Goal: Task Accomplishment & Management: Manage account settings

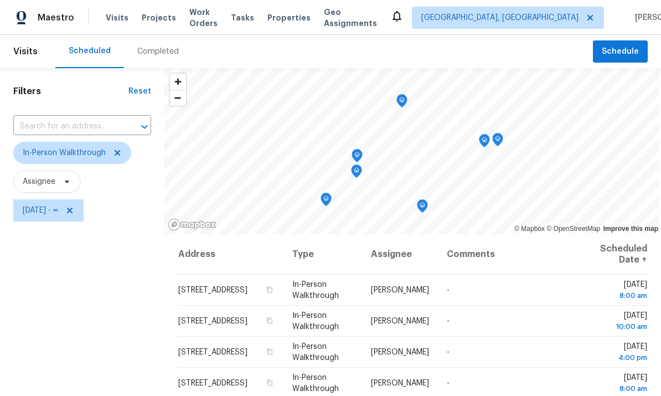
click at [57, 312] on div "Filters Reset ​ In-Person Walkthrough Assignee [DATE] - ∞" at bounding box center [82, 309] width 164 height 482
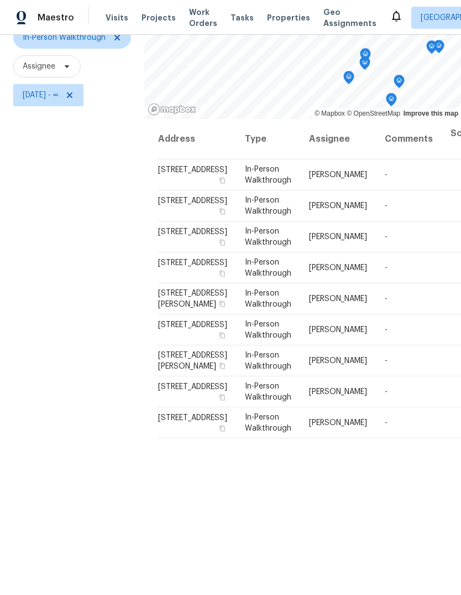
scroll to position [107, 0]
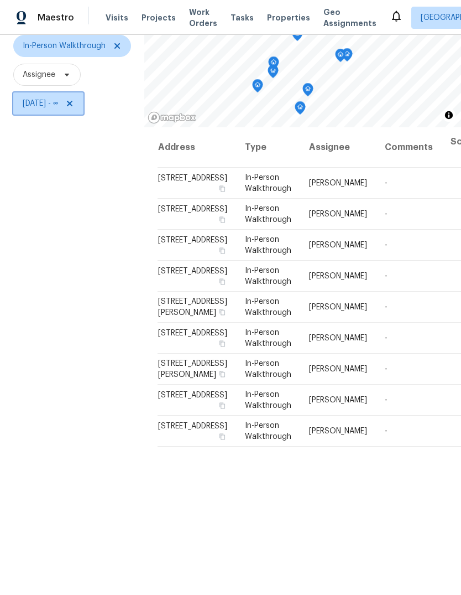
click at [56, 115] on span "[DATE] - ∞" at bounding box center [48, 103] width 70 height 22
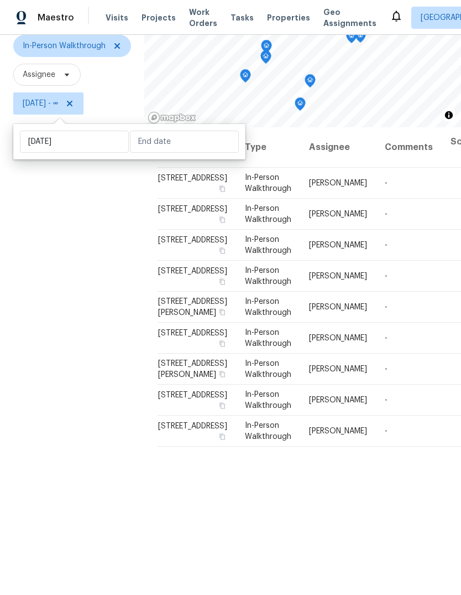
click at [61, 395] on div "Filters Reset ​ In-Person Walkthrough Assignee Wed, Aug 20 - ∞" at bounding box center [72, 282] width 144 height 642
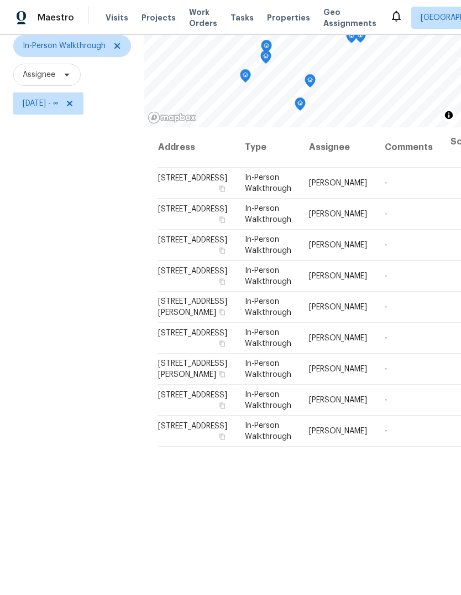
click at [1, 84] on div "Filters Reset ​ In-Person Walkthrough Assignee Wed, Aug 20 - ∞" at bounding box center [72, 282] width 144 height 642
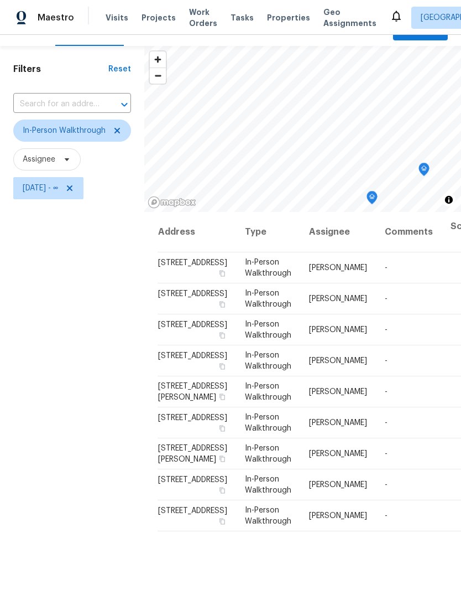
scroll to position [27, 0]
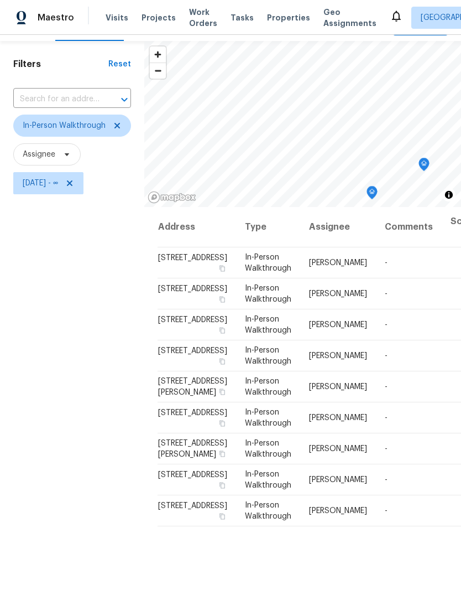
click at [277, 14] on span "Properties" at bounding box center [288, 17] width 43 height 11
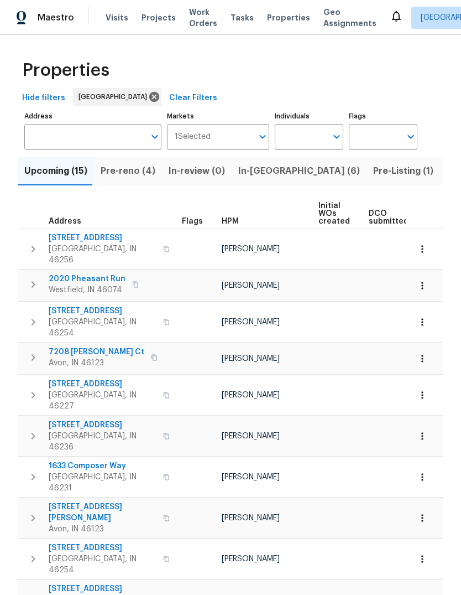
click at [119, 170] on span "Pre-reno (4)" at bounding box center [128, 170] width 55 height 15
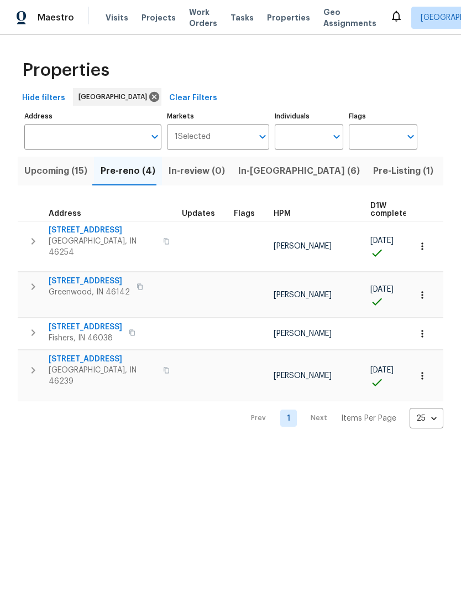
scroll to position [6, 0]
click at [250, 164] on span "In-[GEOGRAPHIC_DATA] (6)" at bounding box center [299, 170] width 122 height 15
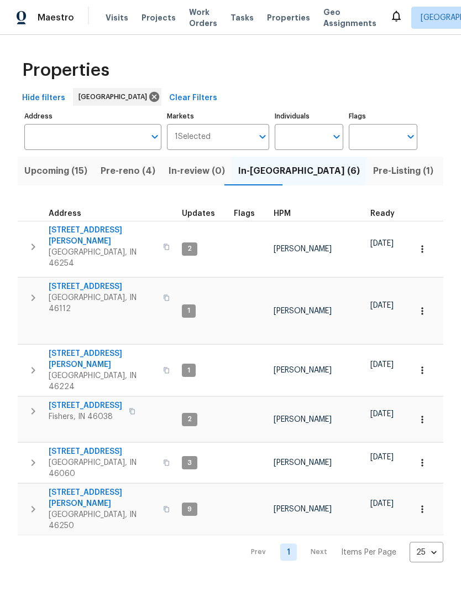
click at [47, 167] on span "Upcoming (15)" at bounding box center [55, 170] width 63 height 15
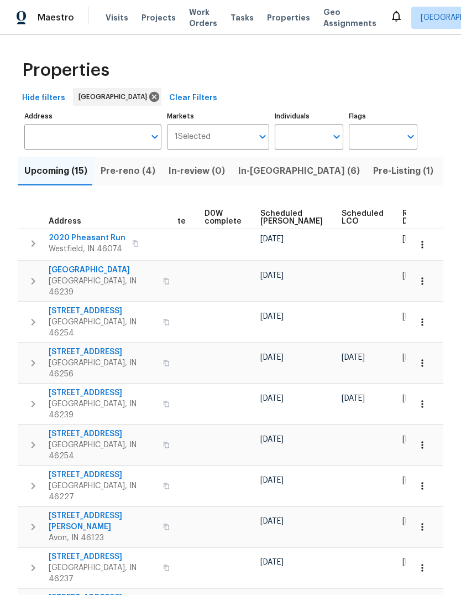
scroll to position [0, 278]
click at [403, 217] on span "Ready Date" at bounding box center [415, 217] width 24 height 15
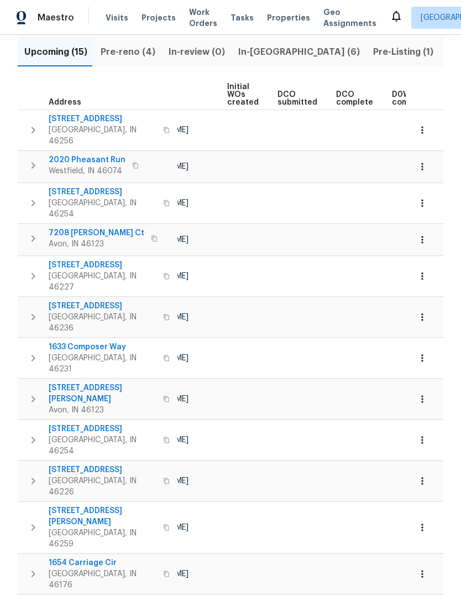
click at [117, 14] on span "Visits" at bounding box center [117, 17] width 23 height 11
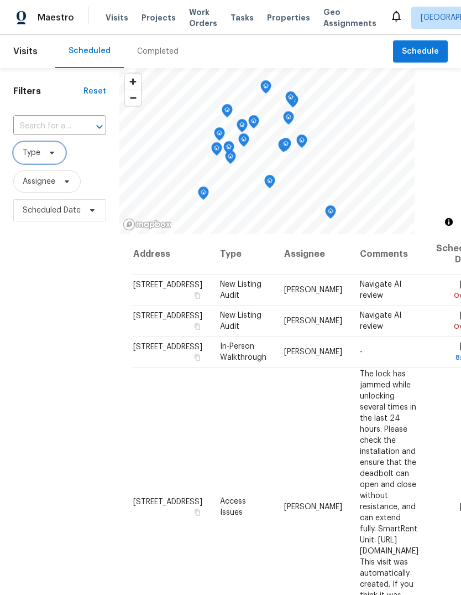
click at [39, 152] on span "Type" at bounding box center [32, 152] width 18 height 11
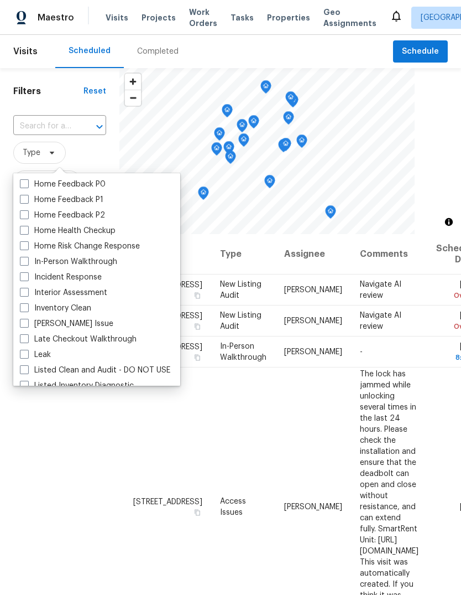
scroll to position [357, 0]
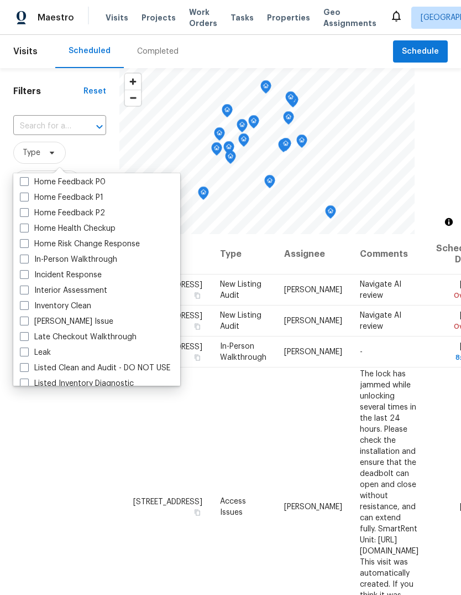
click at [92, 256] on label "In-Person Walkthrough" at bounding box center [68, 259] width 97 height 11
click at [27, 256] on input "In-Person Walkthrough" at bounding box center [23, 257] width 7 height 7
checkbox input "true"
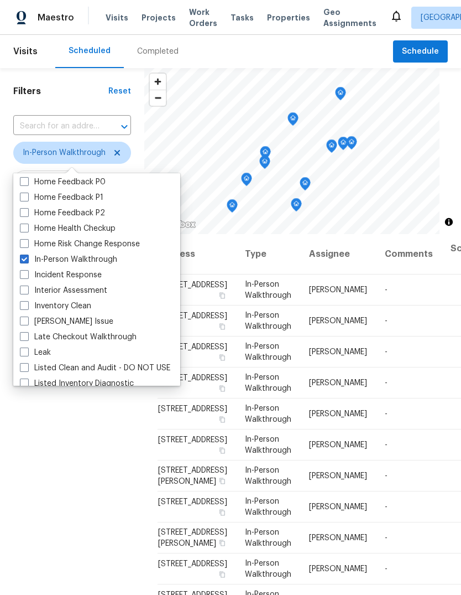
click at [85, 395] on div "Filters Reset ​ In-Person Walkthrough Assignee Scheduled Date" at bounding box center [72, 389] width 144 height 642
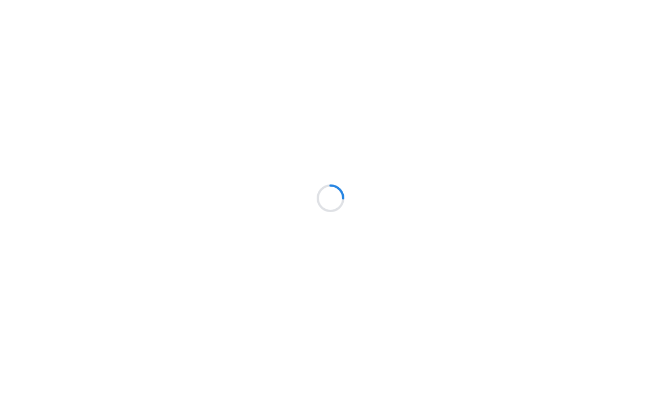
scroll to position [41, 0]
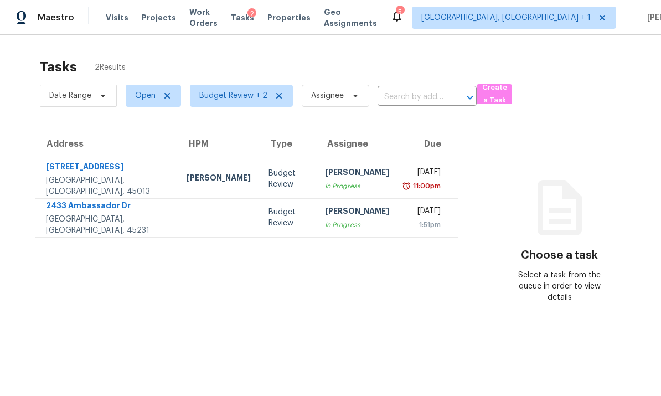
click at [133, 159] on td "1050 Carlisle Ave Hamilton, OH, 45013" at bounding box center [106, 178] width 142 height 39
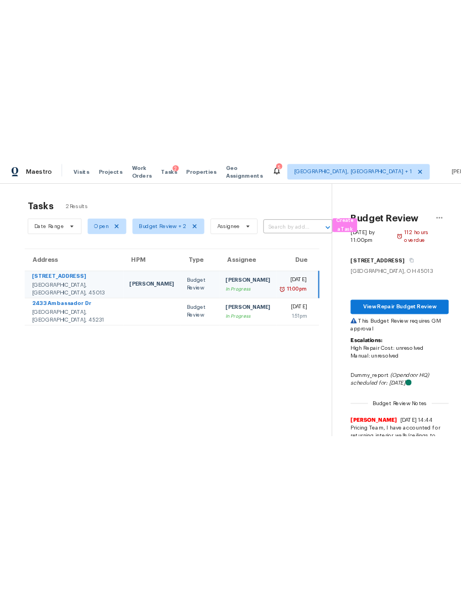
scroll to position [0, 0]
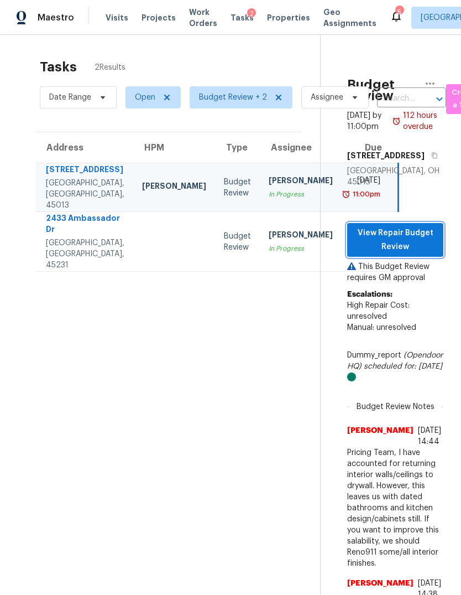
click at [416, 253] on span "View Repair Budget Review" at bounding box center [395, 239] width 79 height 27
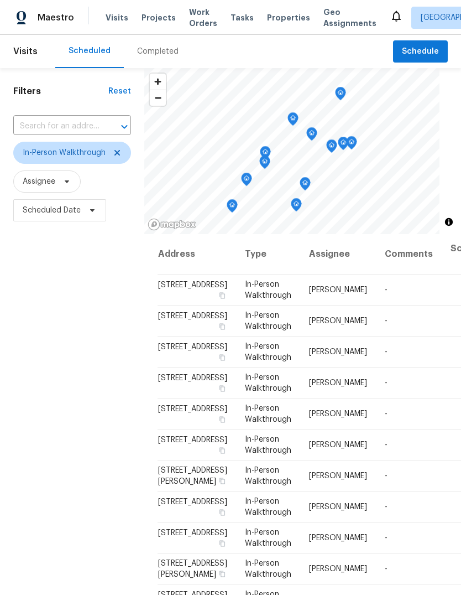
scroll to position [124, 0]
click at [0, 0] on icon at bounding box center [0, 0] width 0 height 0
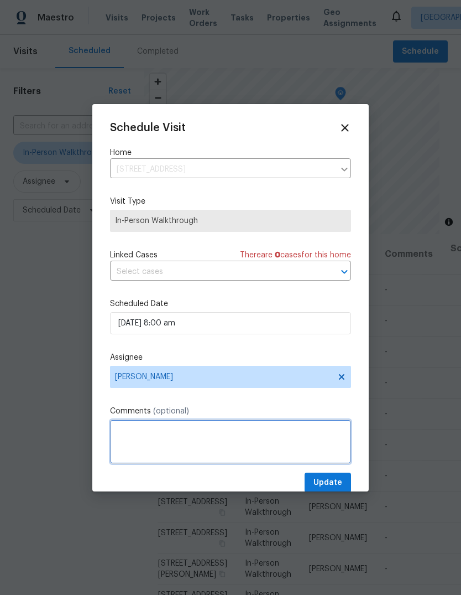
click at [215, 439] on textarea at bounding box center [230, 441] width 241 height 44
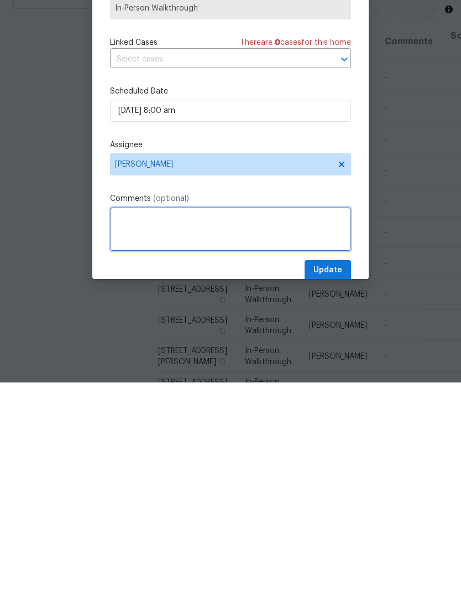
type textarea "A"
type textarea "Shifted to PM slot at request of Seller."
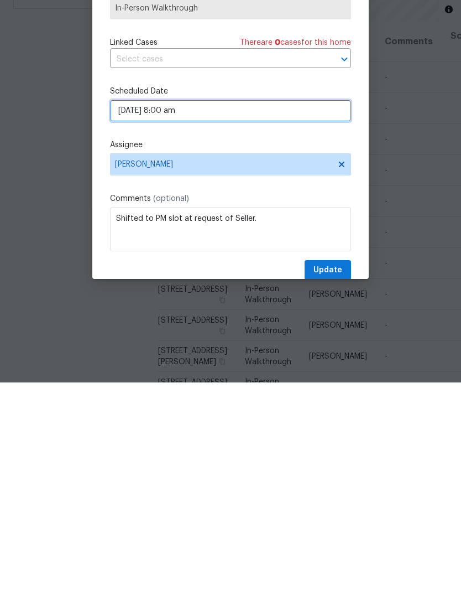
click at [256, 312] on input "[DATE] 8:00 am" at bounding box center [230, 323] width 241 height 22
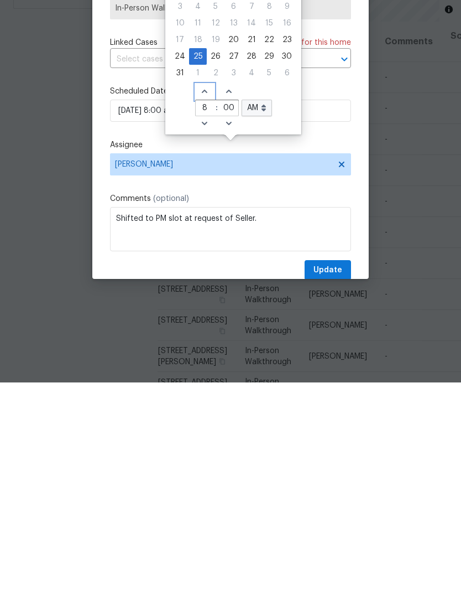
click at [206, 297] on span "Increase hours (12hr clock)" at bounding box center [205, 304] width 18 height 15
type input "[DATE] 9:00 am"
type input "9"
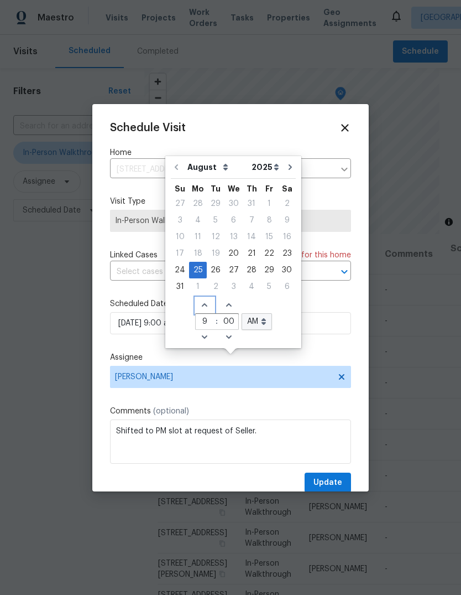
click at [202, 300] on icon "Increase hours (12hr clock)" at bounding box center [204, 304] width 9 height 9
type input "[DATE] 10:00 am"
type input "10"
click at [202, 298] on span "Increase hours (12hr clock)" at bounding box center [205, 305] width 18 height 15
type input "[DATE] 11:00 am"
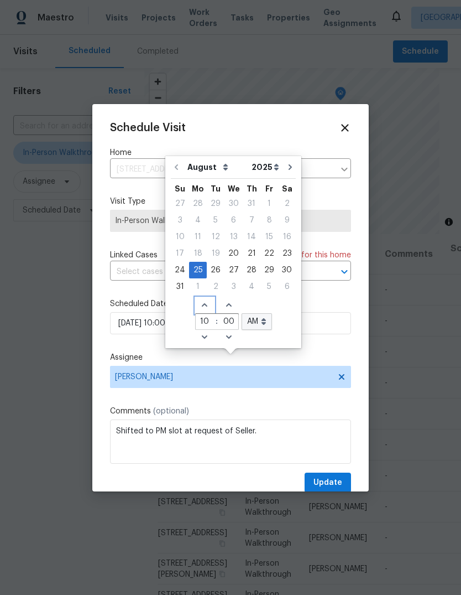
type input "11"
click at [205, 298] on span "Increase hours (12hr clock)" at bounding box center [205, 305] width 18 height 15
type input "[DATE] 12:00 am"
type input "12"
click at [205, 300] on icon "Increase hours (12hr clock)" at bounding box center [204, 304] width 9 height 9
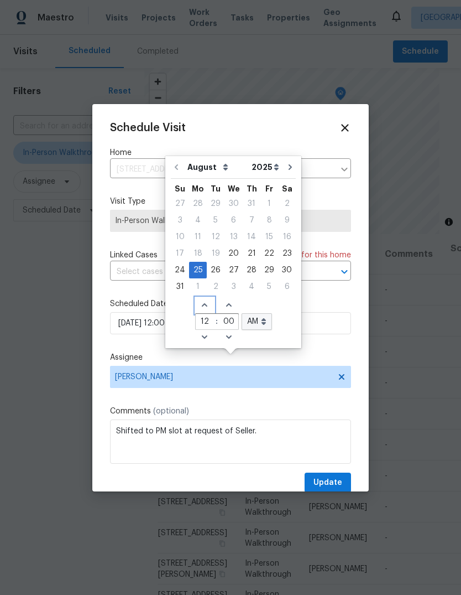
type input "[DATE] 1:00 am"
type input "1"
click at [204, 300] on icon "Increase hours (12hr clock)" at bounding box center [204, 304] width 9 height 9
type input "[DATE] 2:00 am"
type input "2"
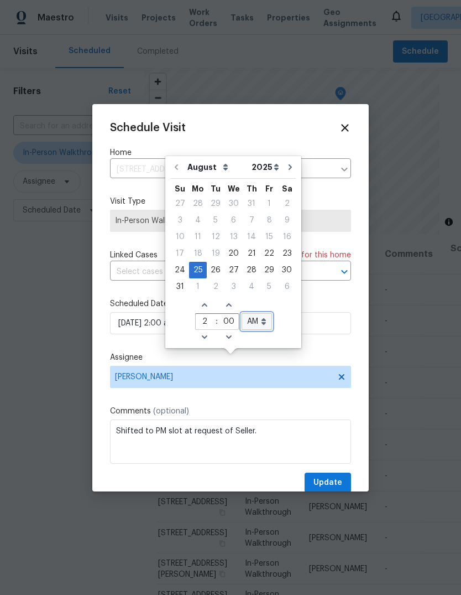
click at [262, 313] on select "AM PM" at bounding box center [257, 321] width 30 height 17
select select "pm"
type input "[DATE] 2:00 pm"
select select "pm"
click at [337, 479] on span "Update" at bounding box center [328, 483] width 29 height 14
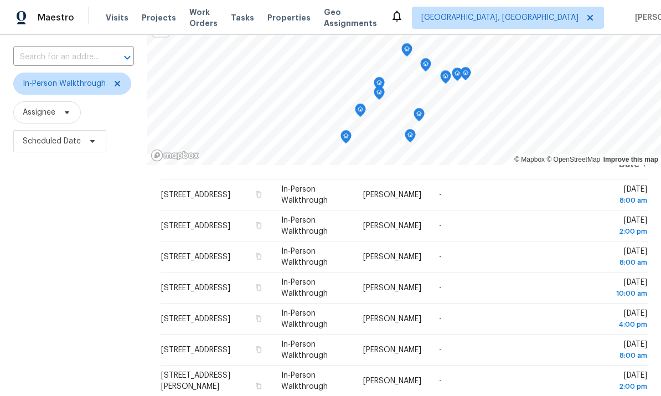
scroll to position [16, 0]
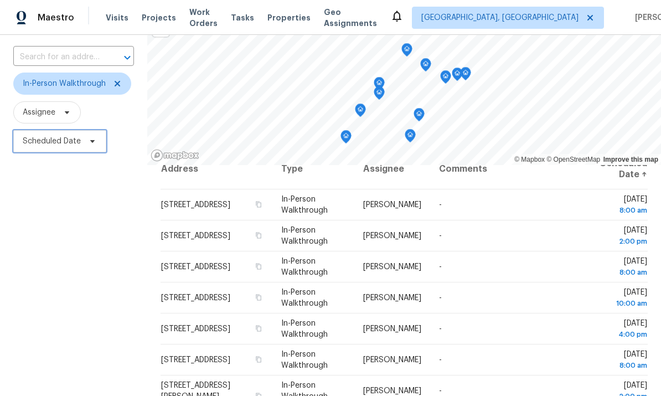
click at [62, 136] on span "Scheduled Date" at bounding box center [52, 141] width 58 height 11
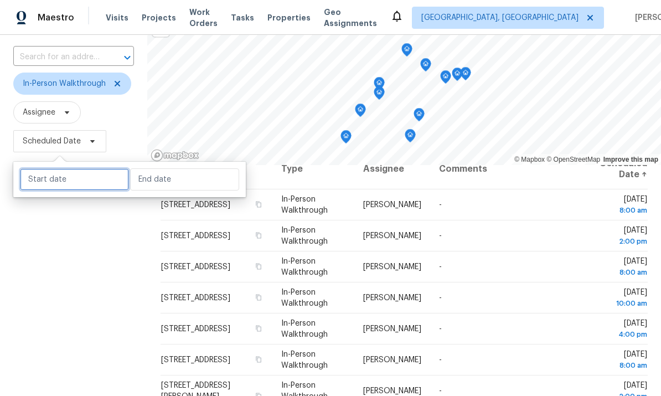
click at [58, 168] on input "text" at bounding box center [74, 179] width 109 height 22
select select "7"
select select "2025"
select select "8"
select select "2025"
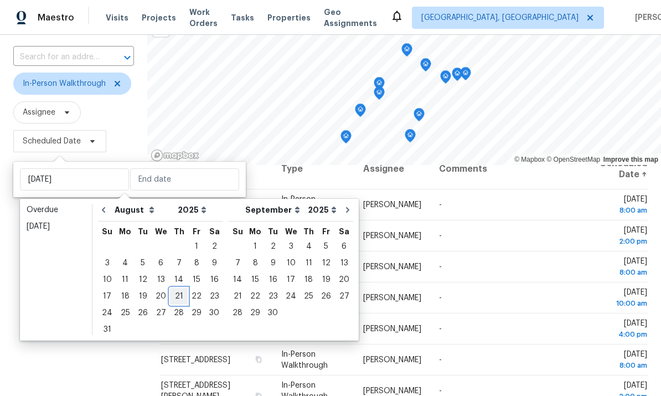
click at [174, 288] on div "21" at bounding box center [179, 295] width 18 height 15
type input "[DATE]"
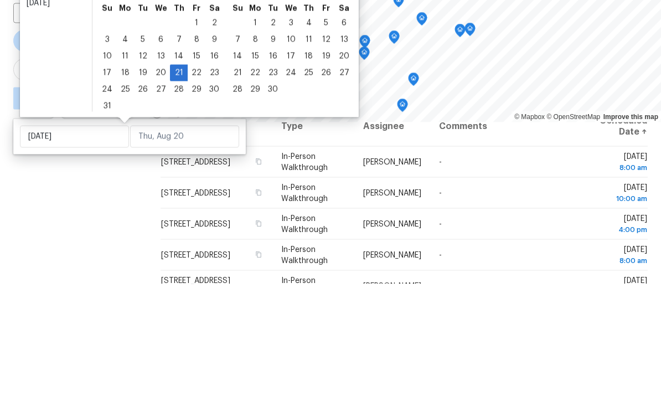
scroll to position [41, 0]
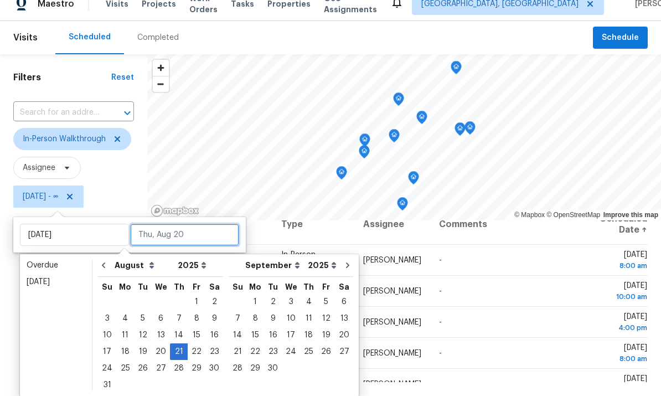
click at [159, 224] on input "text" at bounding box center [184, 235] width 109 height 22
click at [178, 344] on div "21" at bounding box center [179, 351] width 18 height 15
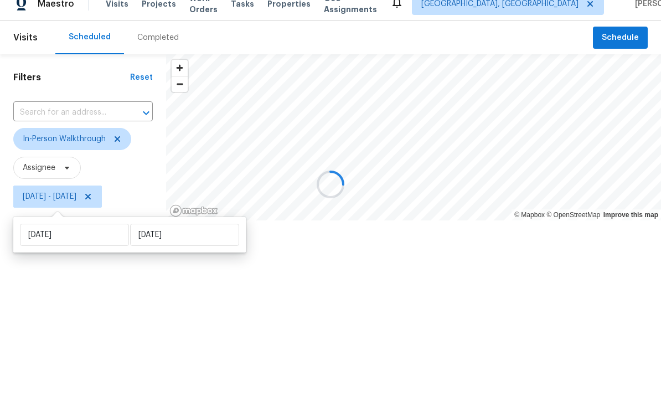
type input "[DATE]"
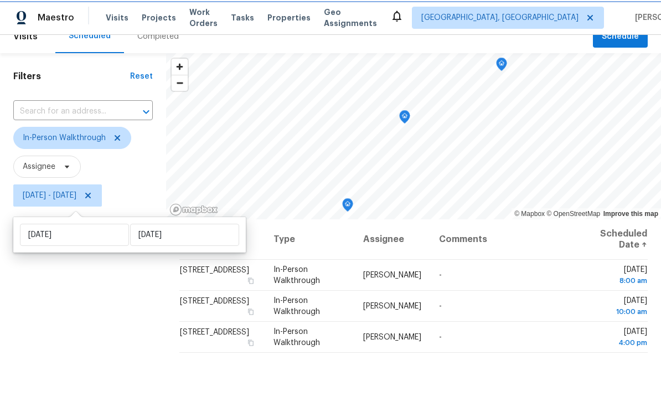
scroll to position [15, 0]
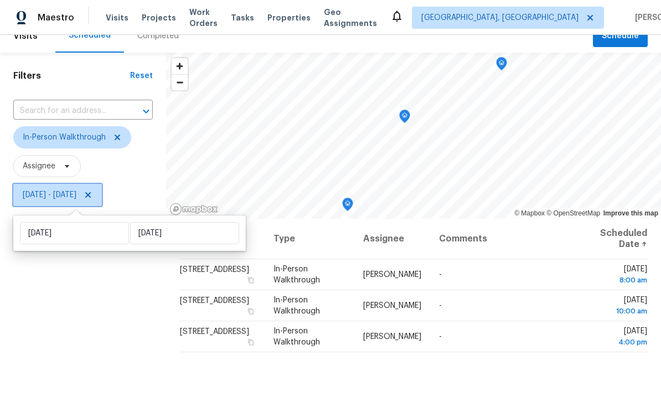
click at [92, 195] on icon at bounding box center [88, 194] width 9 height 9
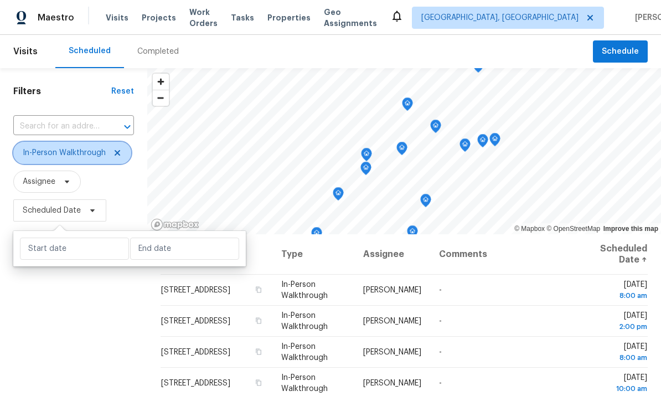
click at [118, 153] on icon at bounding box center [118, 153] width 6 height 6
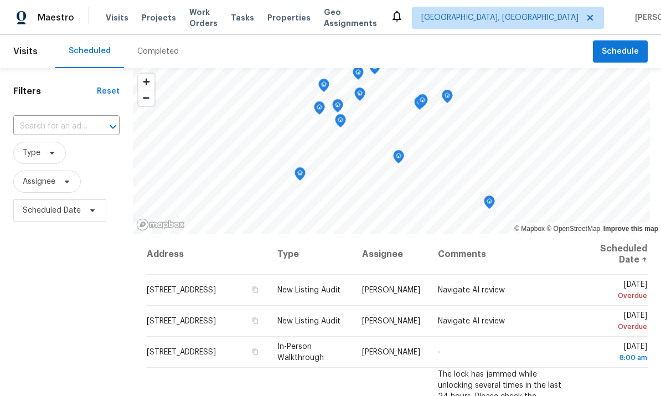
click at [298, 13] on span "Properties" at bounding box center [288, 17] width 43 height 11
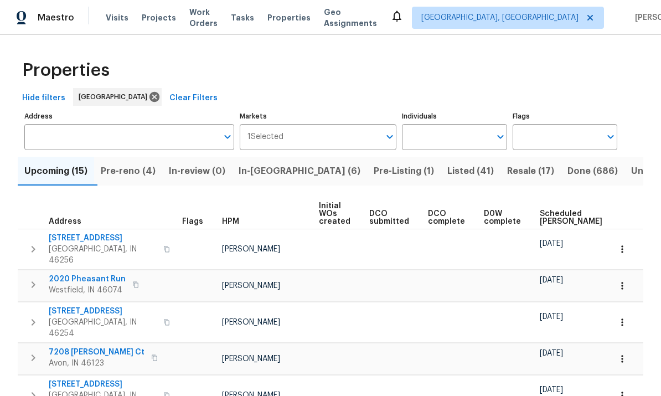
click at [268, 173] on span "In-[GEOGRAPHIC_DATA] (6)" at bounding box center [299, 170] width 122 height 15
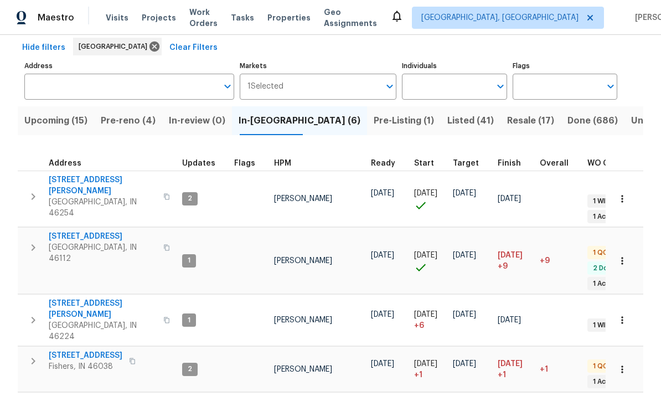
scroll to position [50, 0]
click at [120, 12] on span "Visits" at bounding box center [117, 17] width 23 height 11
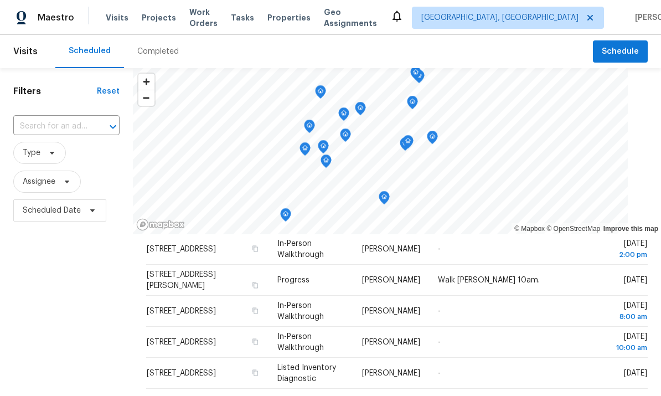
scroll to position [258, 0]
click at [34, 150] on span "Type" at bounding box center [32, 152] width 18 height 11
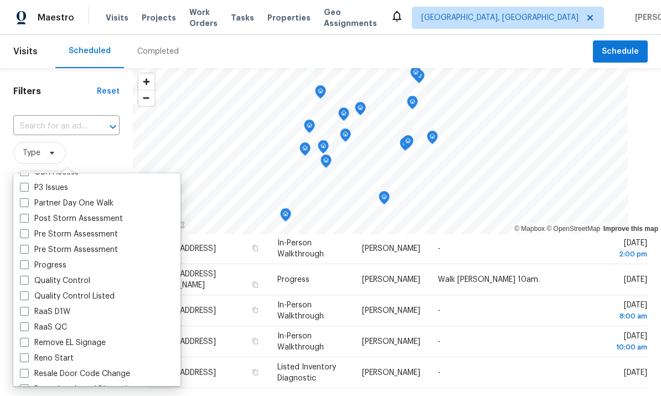
scroll to position [0, 0]
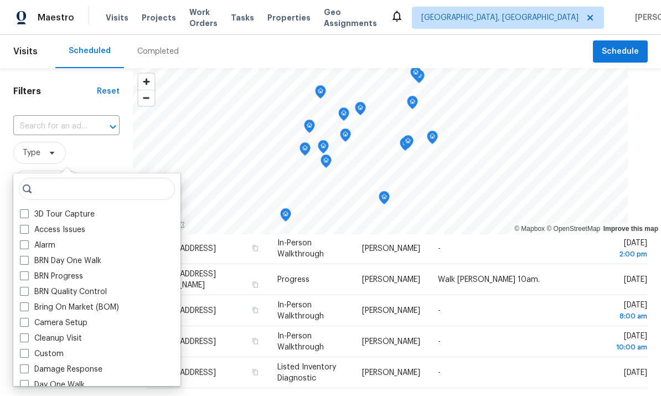
click at [25, 279] on span at bounding box center [24, 275] width 9 height 9
click at [25, 278] on input "BRN Progress" at bounding box center [23, 274] width 7 height 7
checkbox input "true"
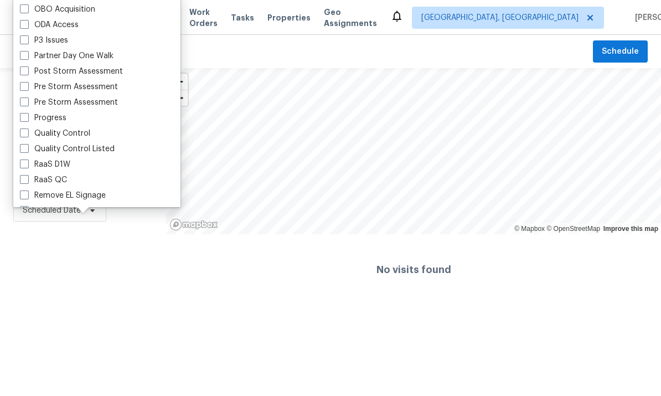
scroll to position [662, 0]
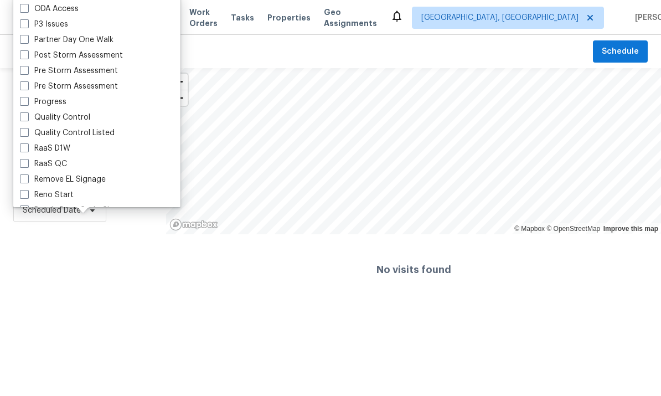
click at [22, 119] on span at bounding box center [24, 116] width 9 height 9
click at [22, 119] on input "Quality Control" at bounding box center [23, 115] width 7 height 7
checkbox input "true"
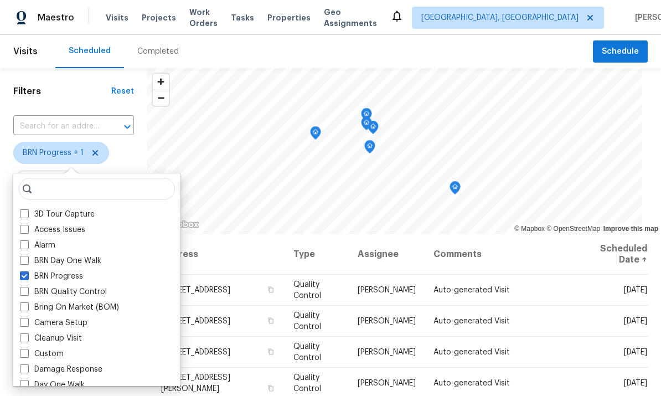
click at [25, 272] on span at bounding box center [24, 275] width 9 height 9
click at [25, 272] on input "BRN Progress" at bounding box center [23, 274] width 7 height 7
checkbox input "false"
click at [76, 89] on h1 "Filters" at bounding box center [62, 91] width 98 height 11
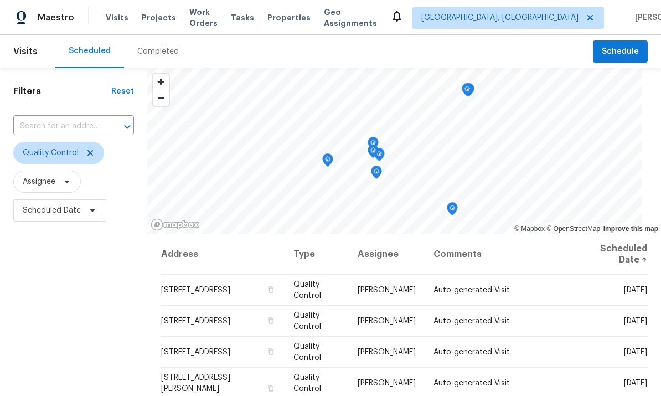
click at [461, 84] on icon "Map marker" at bounding box center [467, 90] width 10 height 13
click at [458, 125] on icon "Map marker" at bounding box center [456, 128] width 11 height 14
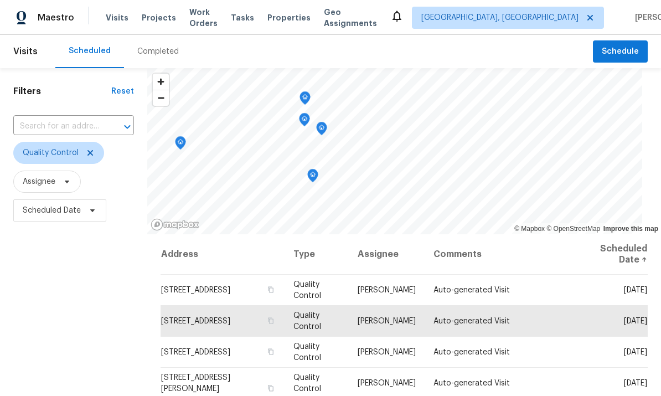
click at [304, 96] on icon "Map marker" at bounding box center [305, 98] width 10 height 13
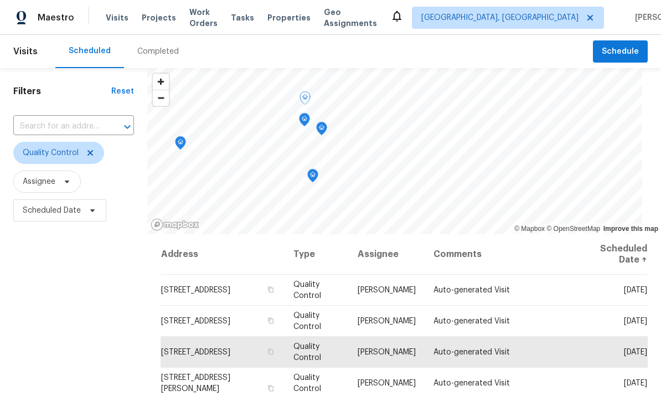
click at [304, 116] on icon "Map marker" at bounding box center [304, 119] width 10 height 13
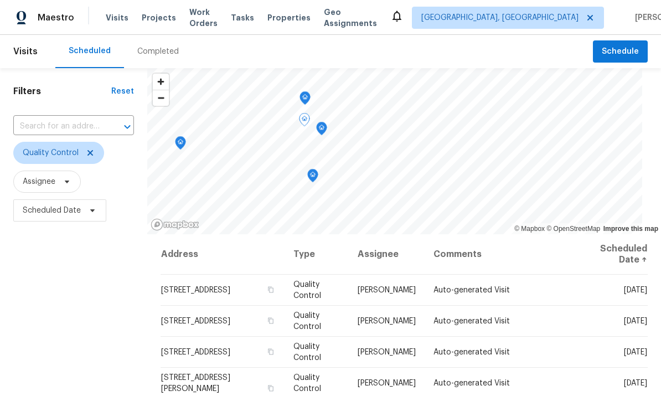
click at [321, 126] on icon "Map marker" at bounding box center [321, 128] width 10 height 13
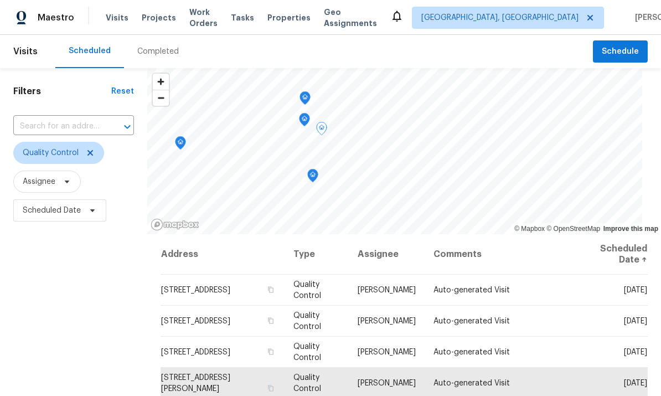
click at [179, 139] on icon "Map marker" at bounding box center [180, 143] width 10 height 13
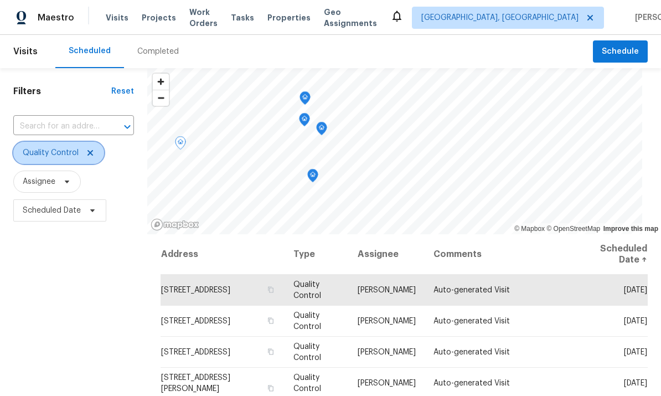
click at [61, 155] on span "Quality Control" at bounding box center [51, 152] width 56 height 11
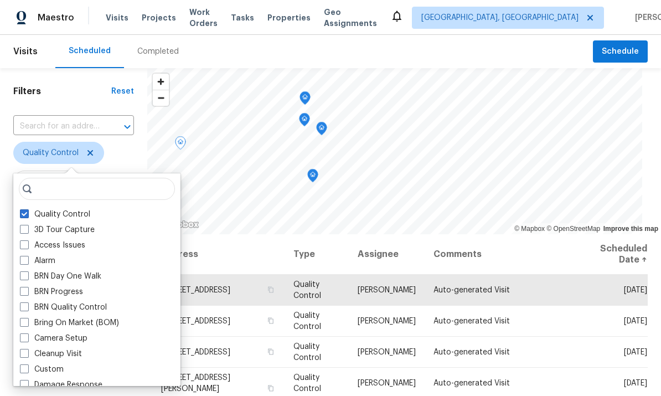
click at [27, 246] on span at bounding box center [24, 244] width 9 height 9
click at [27, 246] on input "Access Issues" at bounding box center [23, 243] width 7 height 7
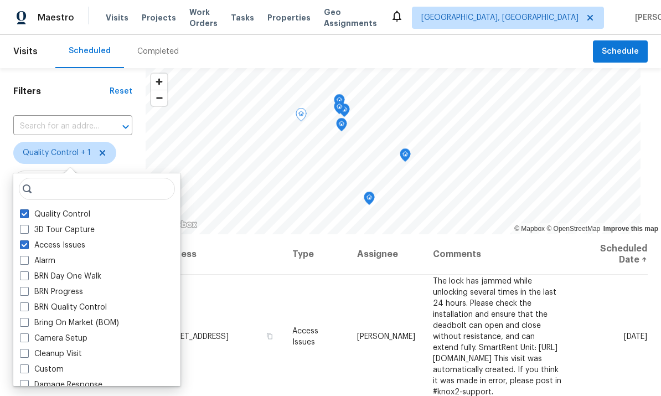
click at [28, 246] on span at bounding box center [24, 244] width 9 height 9
click at [27, 246] on input "Access Issues" at bounding box center [23, 243] width 7 height 7
checkbox input "false"
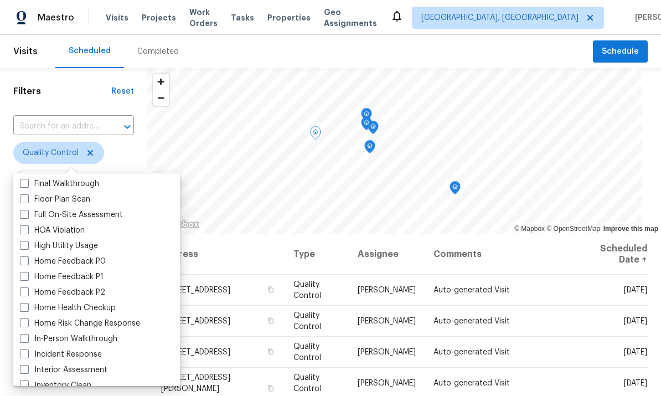
scroll to position [310, 0]
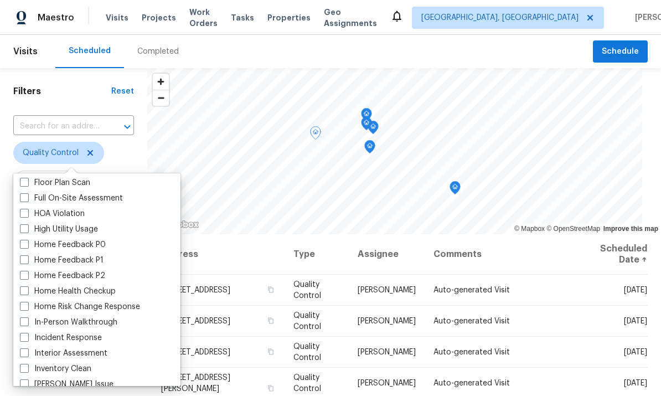
click at [27, 320] on span at bounding box center [24, 321] width 9 height 9
click at [27, 320] on input "In-Person Walkthrough" at bounding box center [23, 319] width 7 height 7
checkbox input "true"
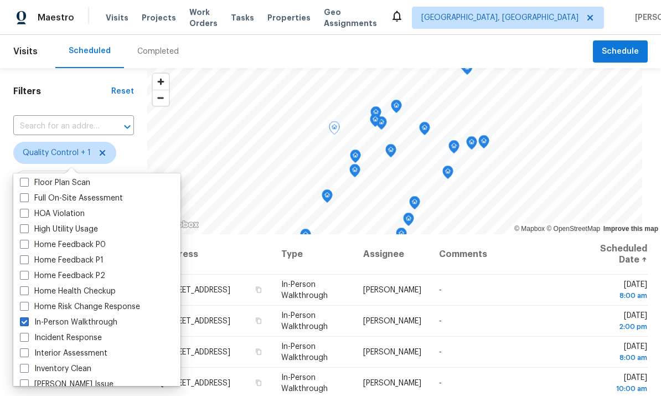
click at [224, 50] on div "Scheduled Completed" at bounding box center [323, 51] width 537 height 33
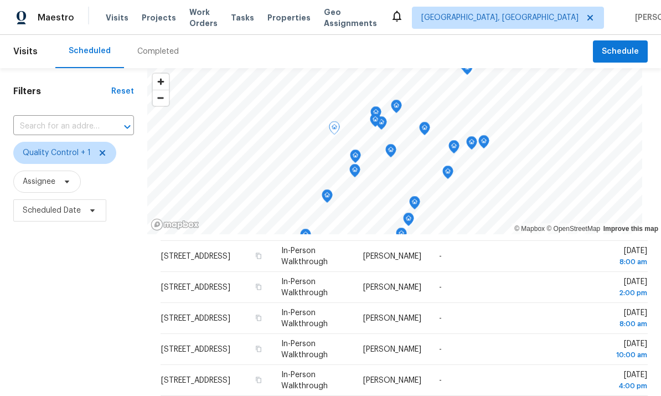
scroll to position [35, 0]
